Goal: Transaction & Acquisition: Purchase product/service

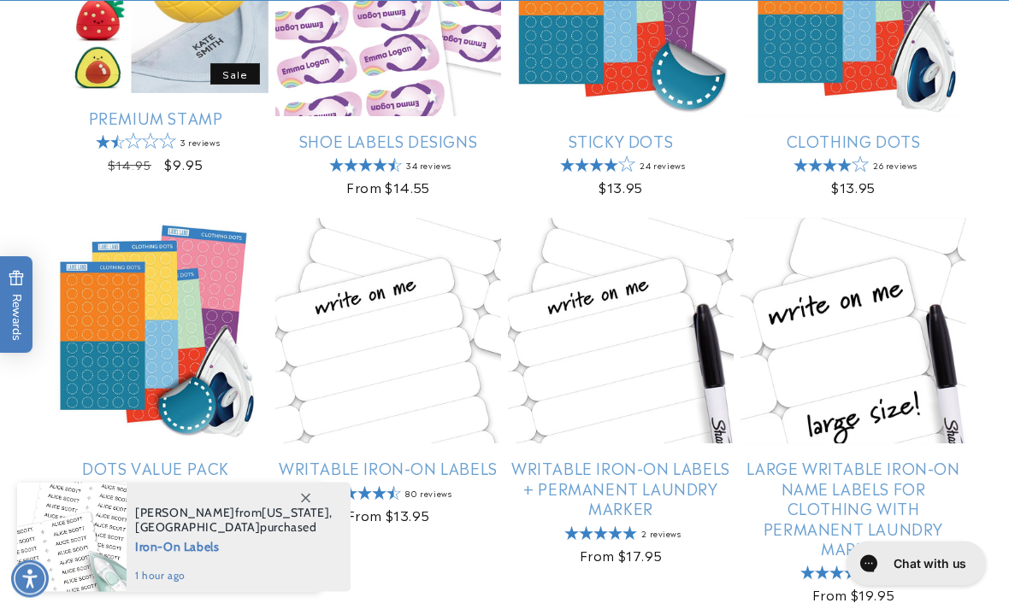
scroll to position [805, 0]
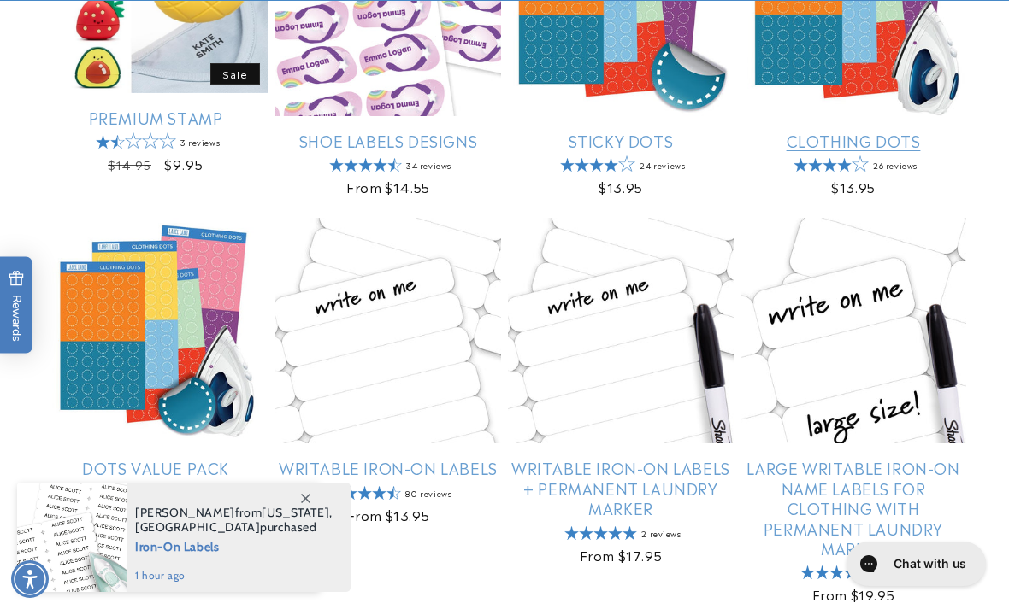
click at [804, 131] on link "Clothing Dots" at bounding box center [853, 141] width 226 height 20
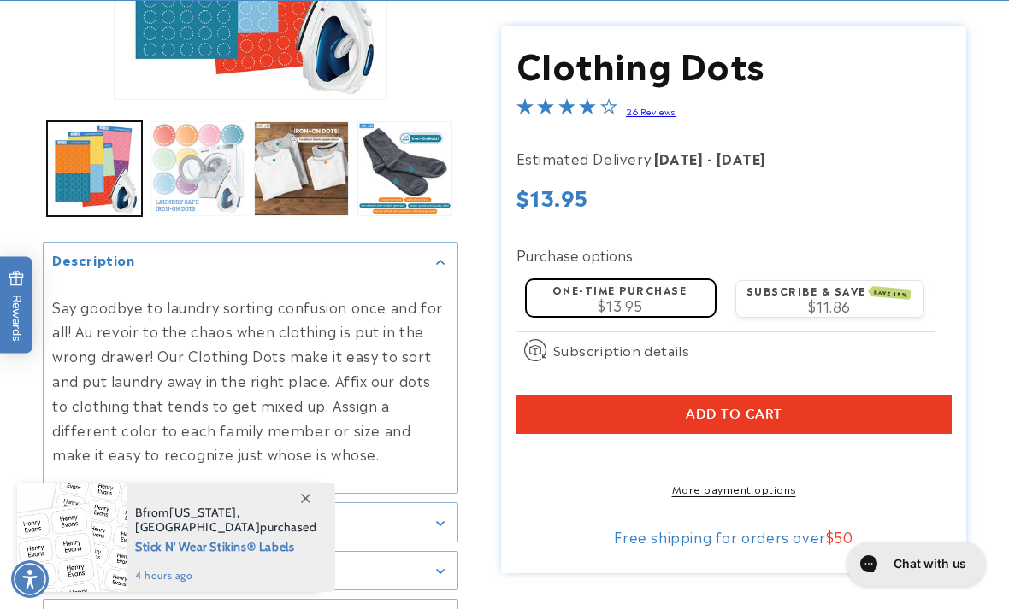
click at [175, 175] on button "Load image 2 in gallery view" at bounding box center [197, 168] width 95 height 95
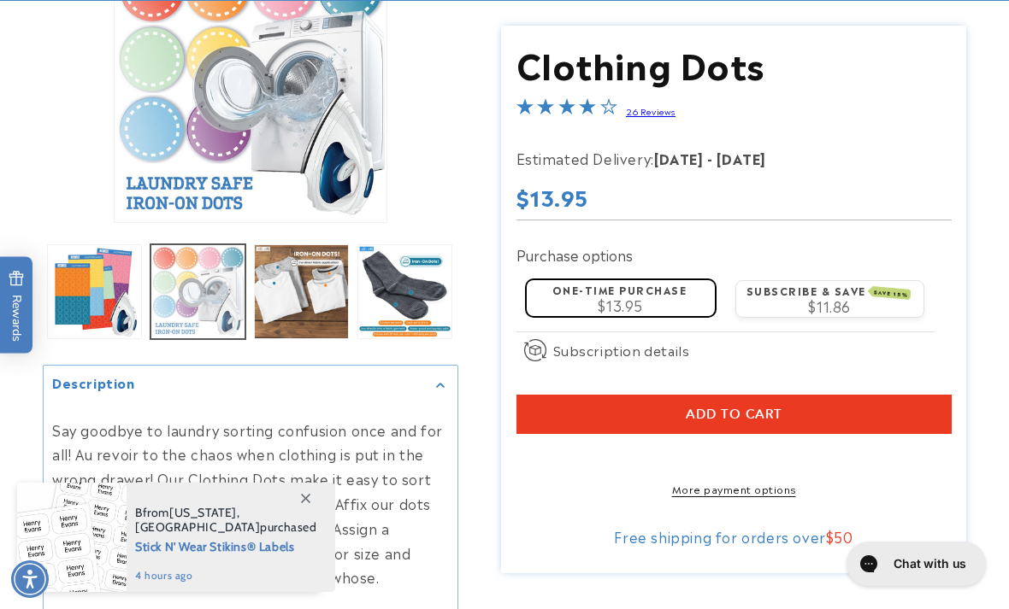
scroll to position [223, 0]
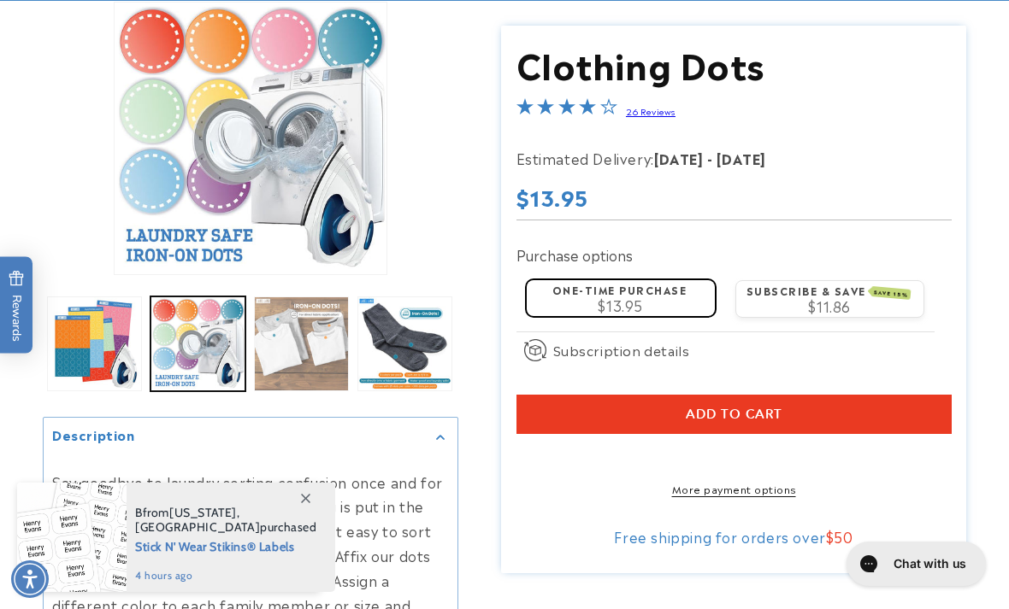
click at [299, 334] on button "Load image 3 in gallery view" at bounding box center [301, 344] width 95 height 95
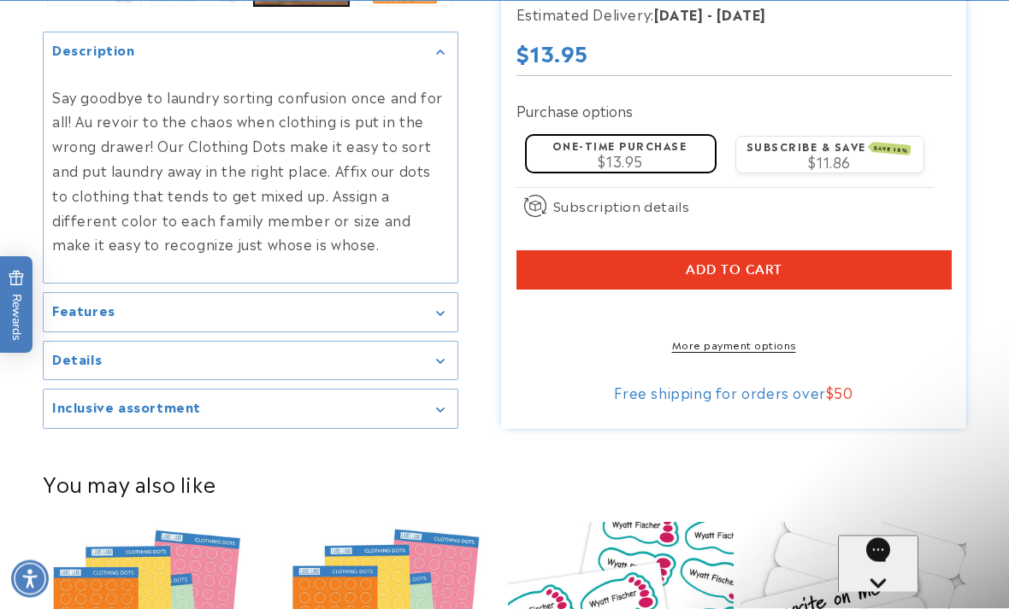
click at [72, 367] on summary "Details" at bounding box center [251, 362] width 414 height 38
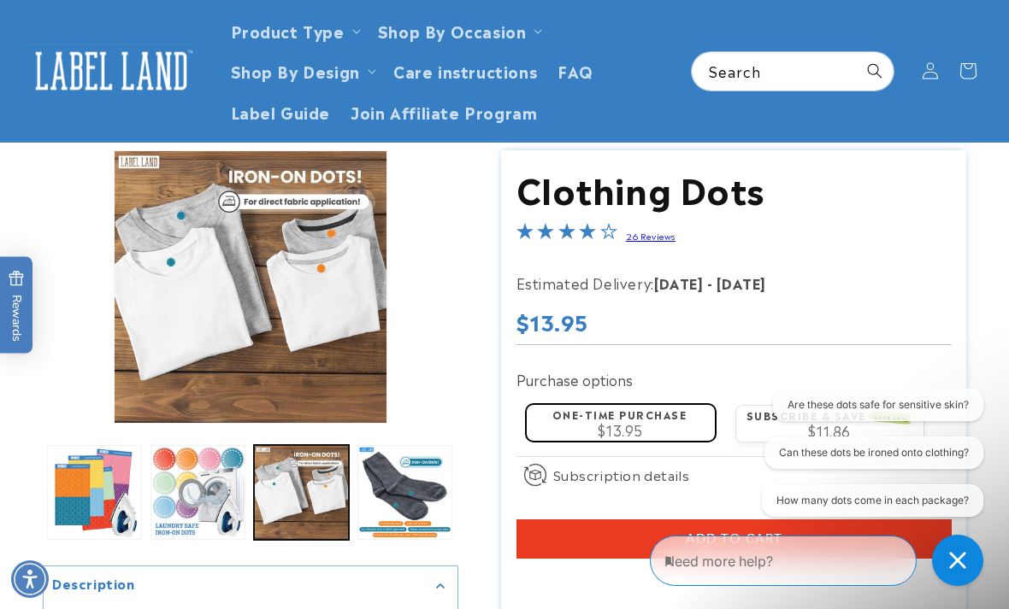
scroll to position [0, 0]
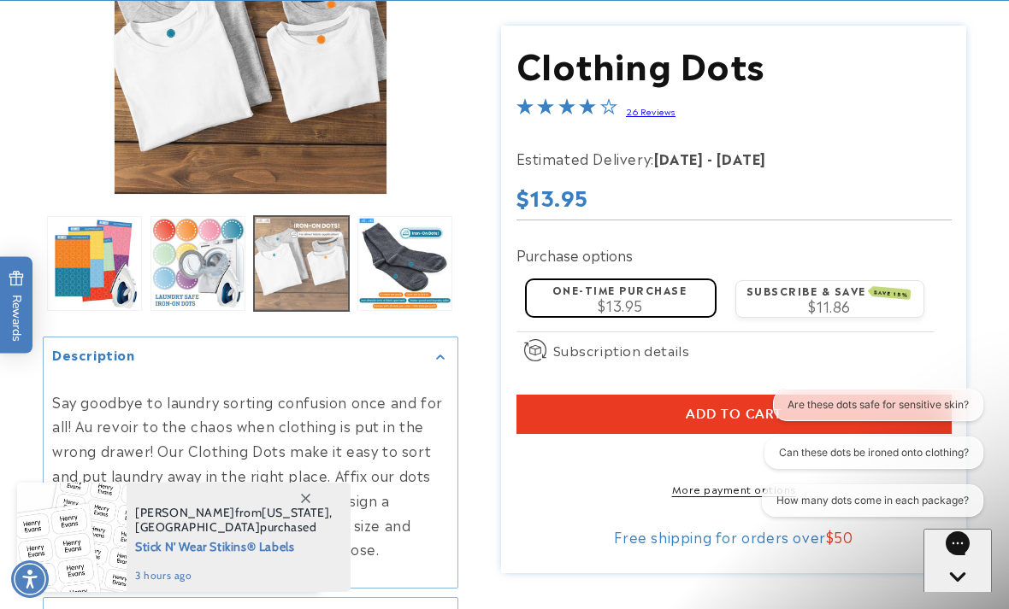
click at [289, 266] on button "Load image 3 in gallery view" at bounding box center [301, 263] width 95 height 95
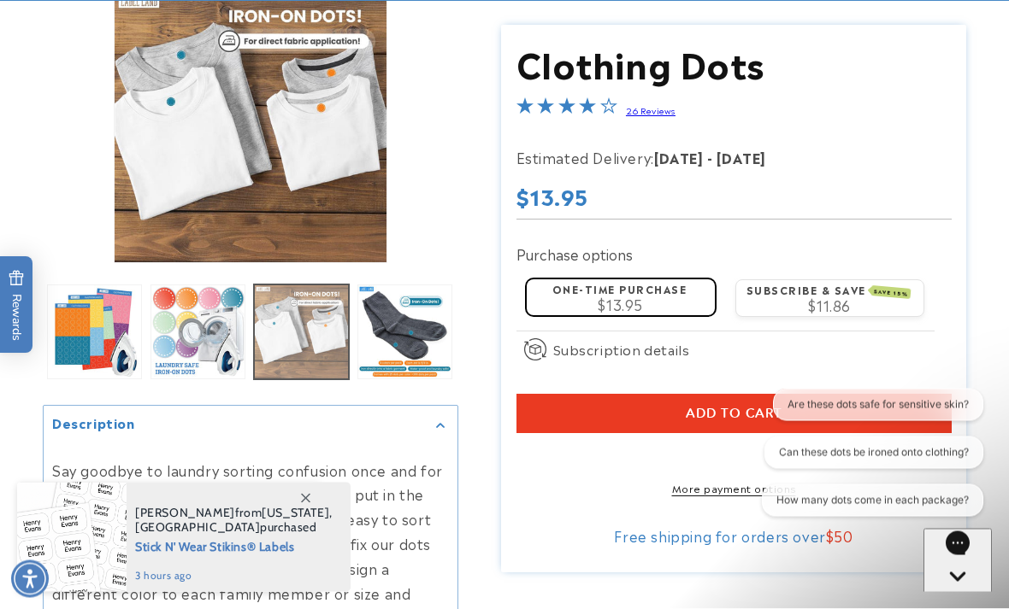
scroll to position [223, 0]
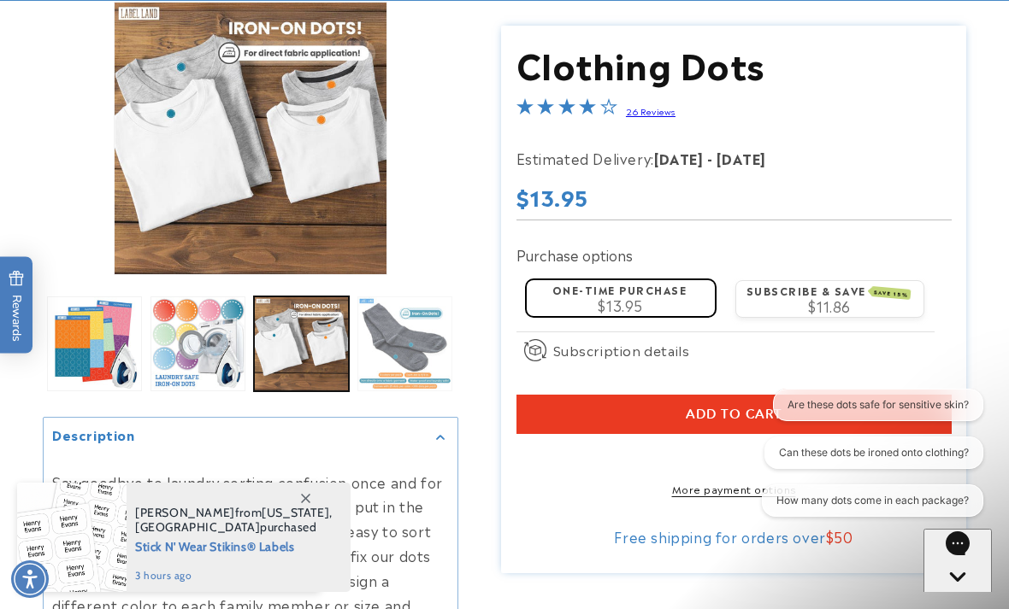
click at [401, 358] on button "Load image 4 in gallery view" at bounding box center [404, 344] width 95 height 95
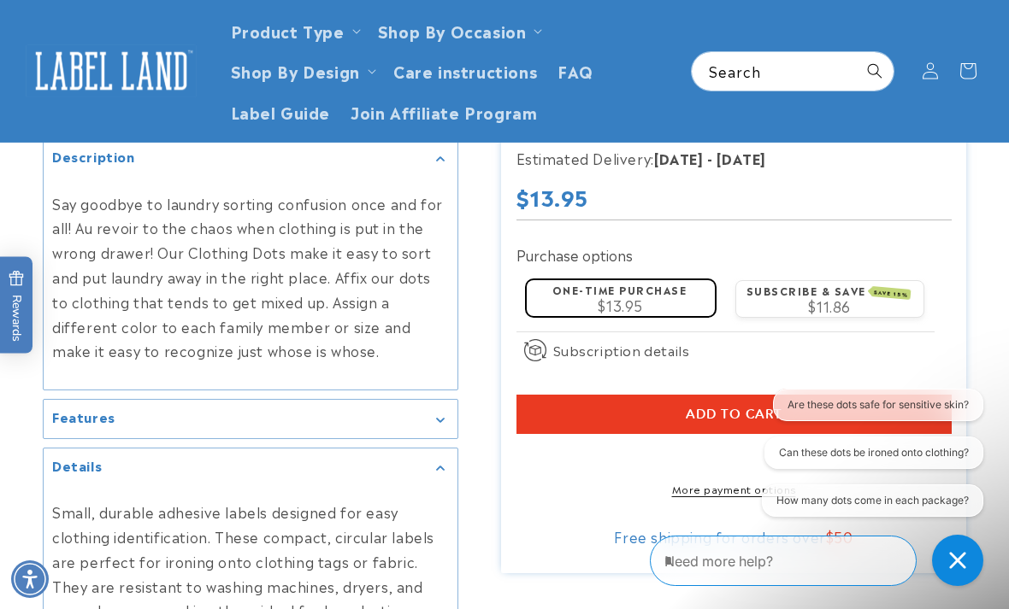
click at [86, 414] on h2 "Features" at bounding box center [83, 417] width 63 height 17
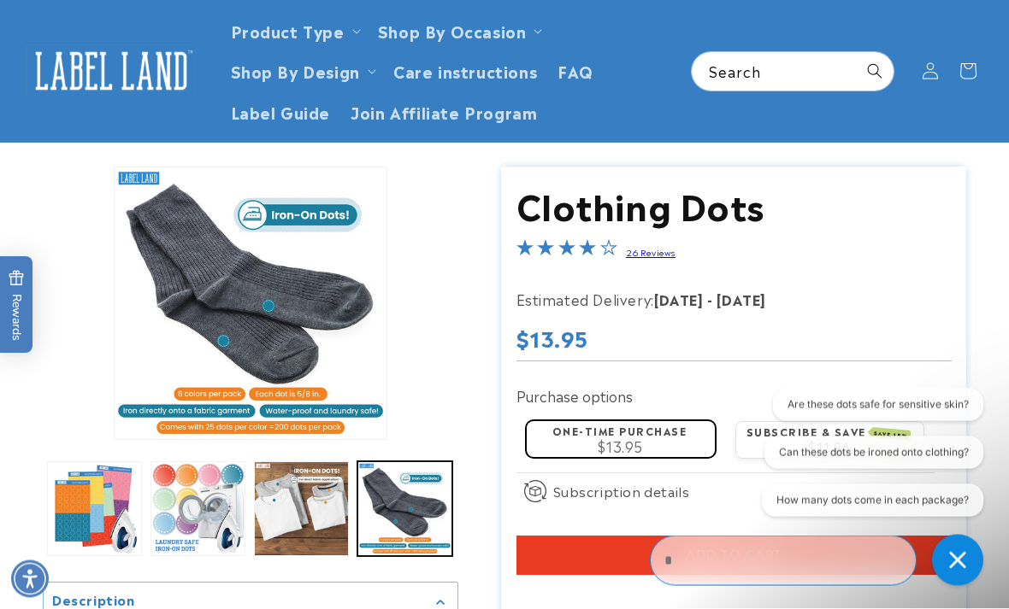
scroll to position [0, 0]
